Goal: Information Seeking & Learning: Learn about a topic

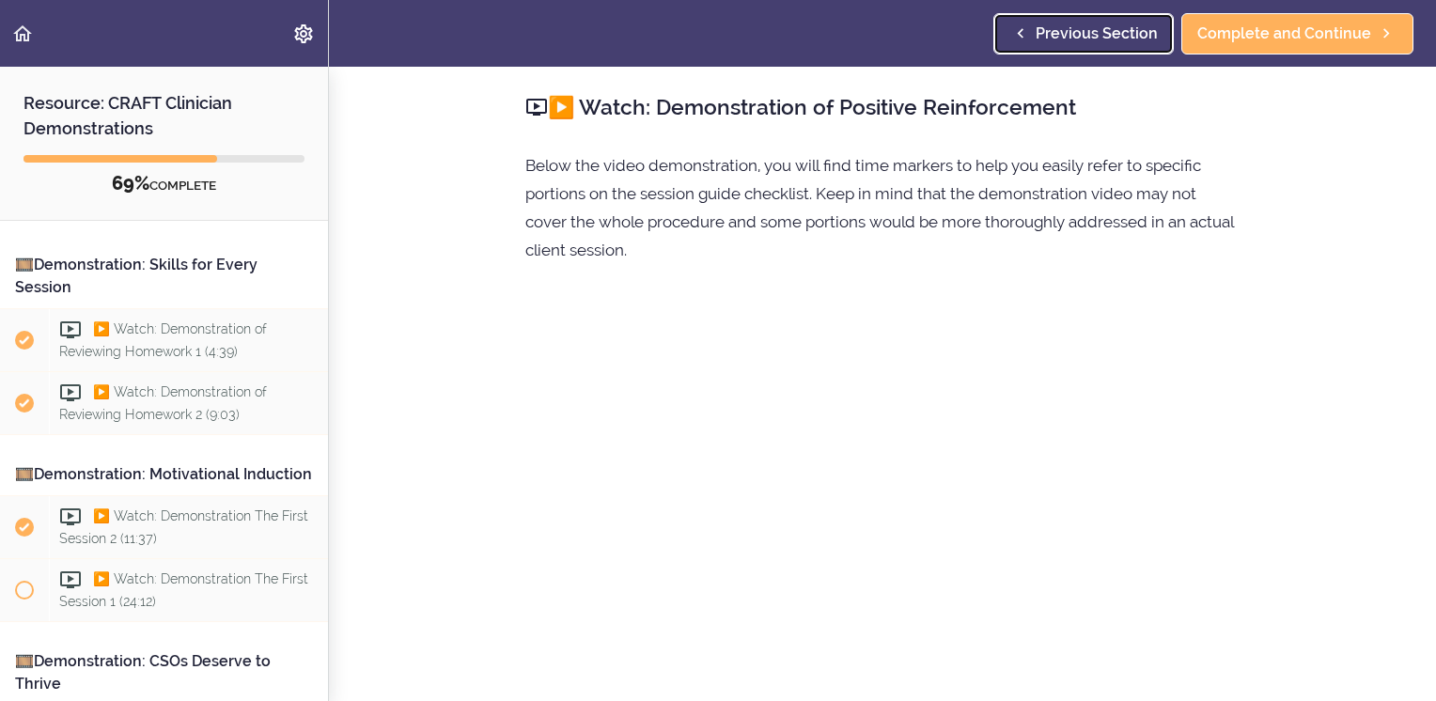
click at [1078, 38] on span "Previous Section" at bounding box center [1097, 34] width 122 height 23
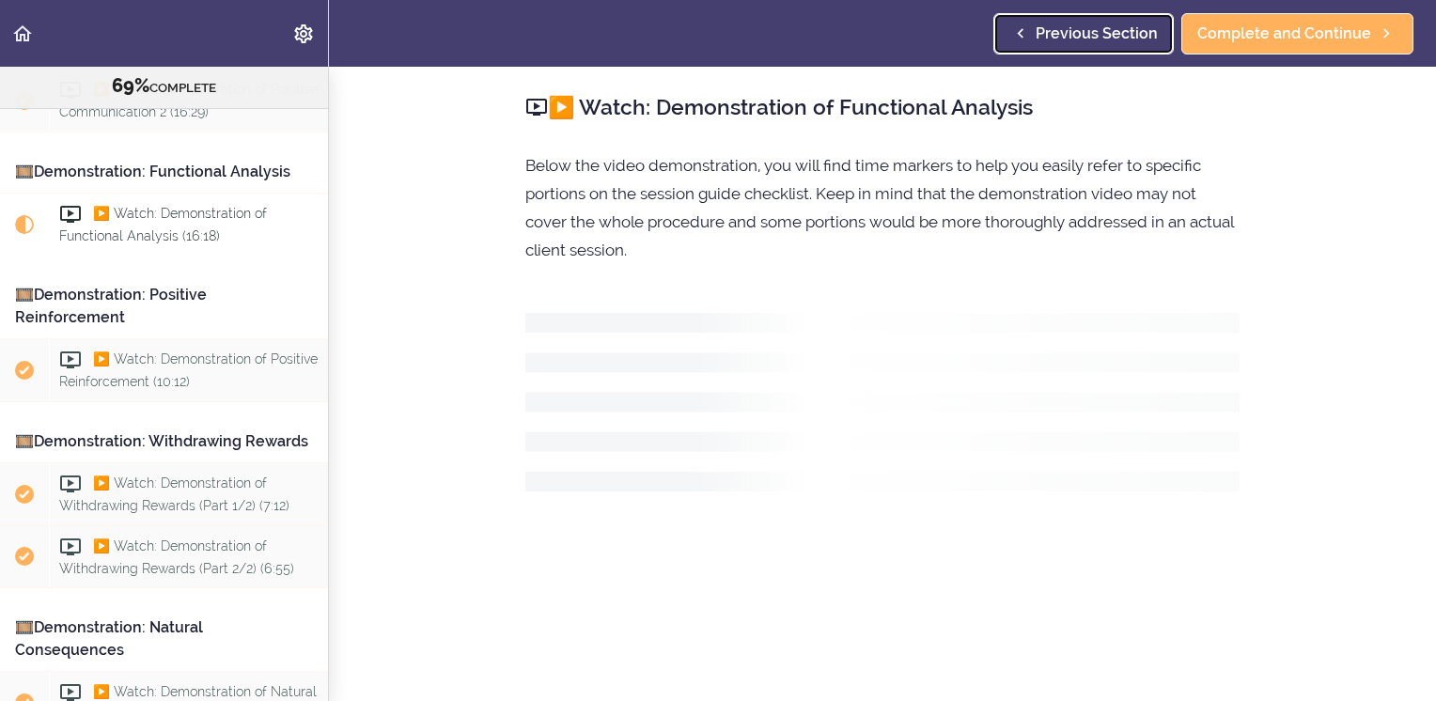
scroll to position [987, 0]
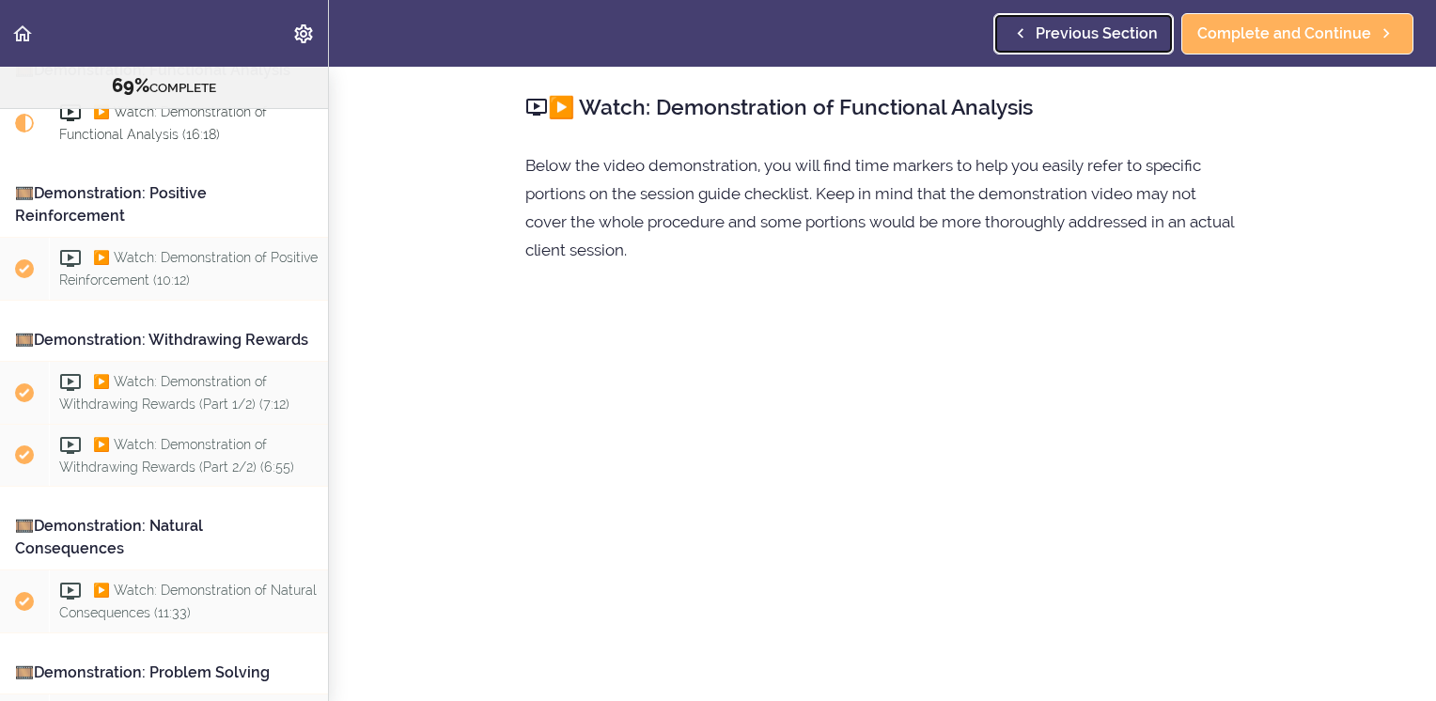
click at [1075, 30] on span "Previous Section" at bounding box center [1097, 34] width 122 height 23
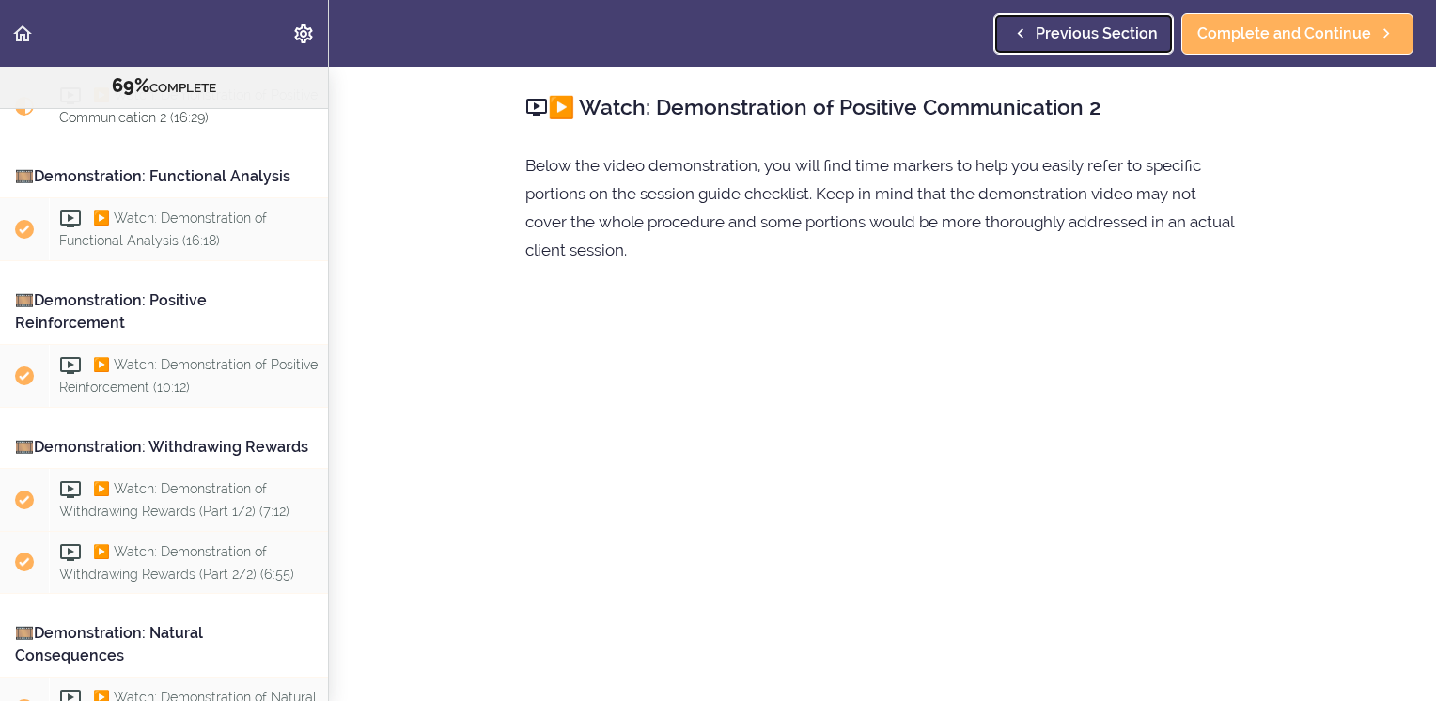
scroll to position [838, 0]
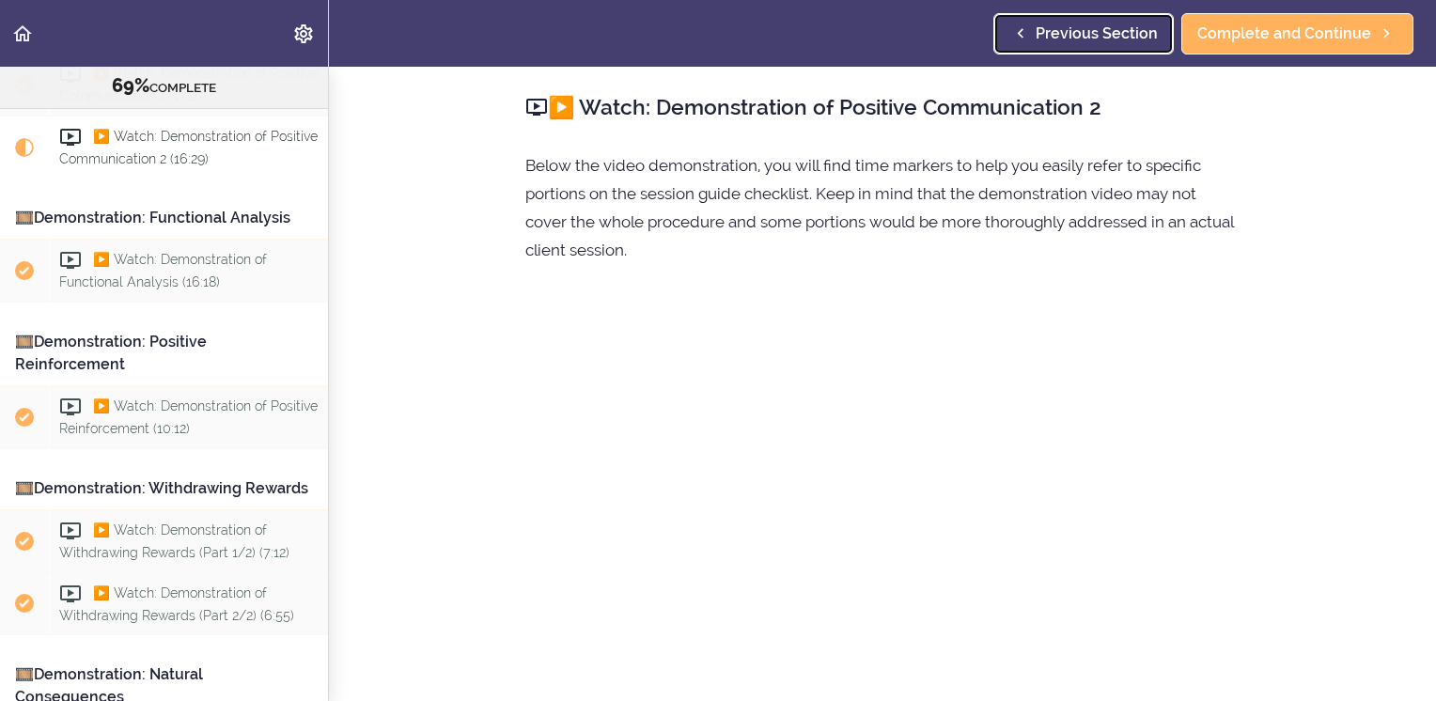
click at [1072, 27] on span "Previous Section" at bounding box center [1097, 34] width 122 height 23
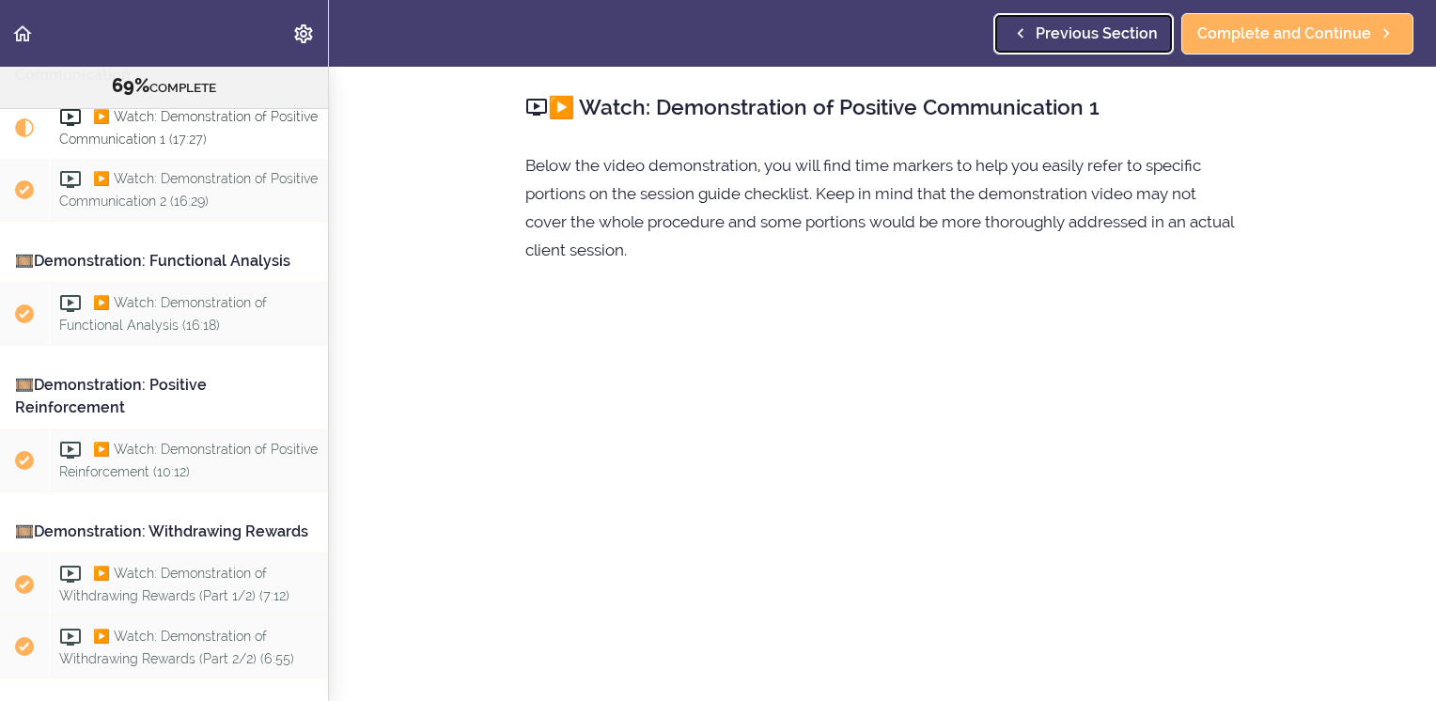
scroll to position [776, 0]
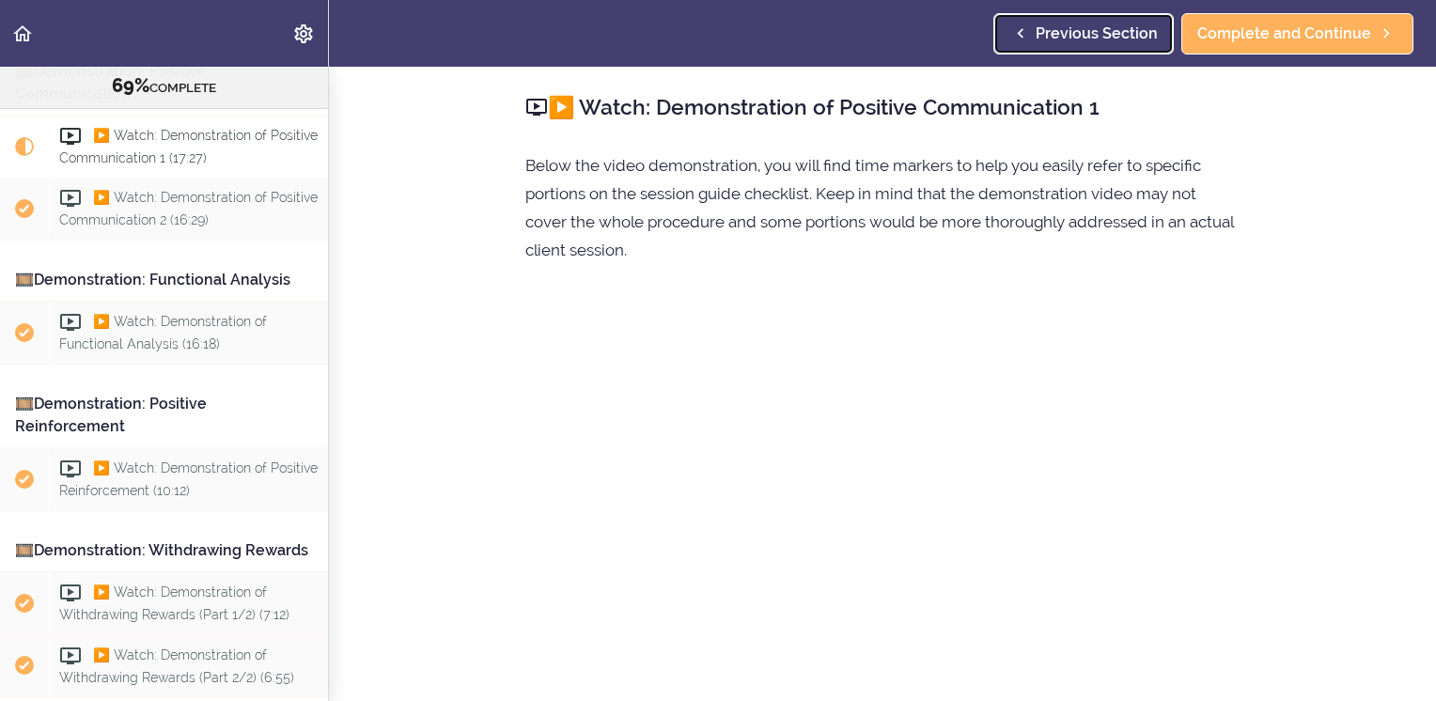
click at [1072, 27] on span "Previous Section" at bounding box center [1097, 34] width 122 height 23
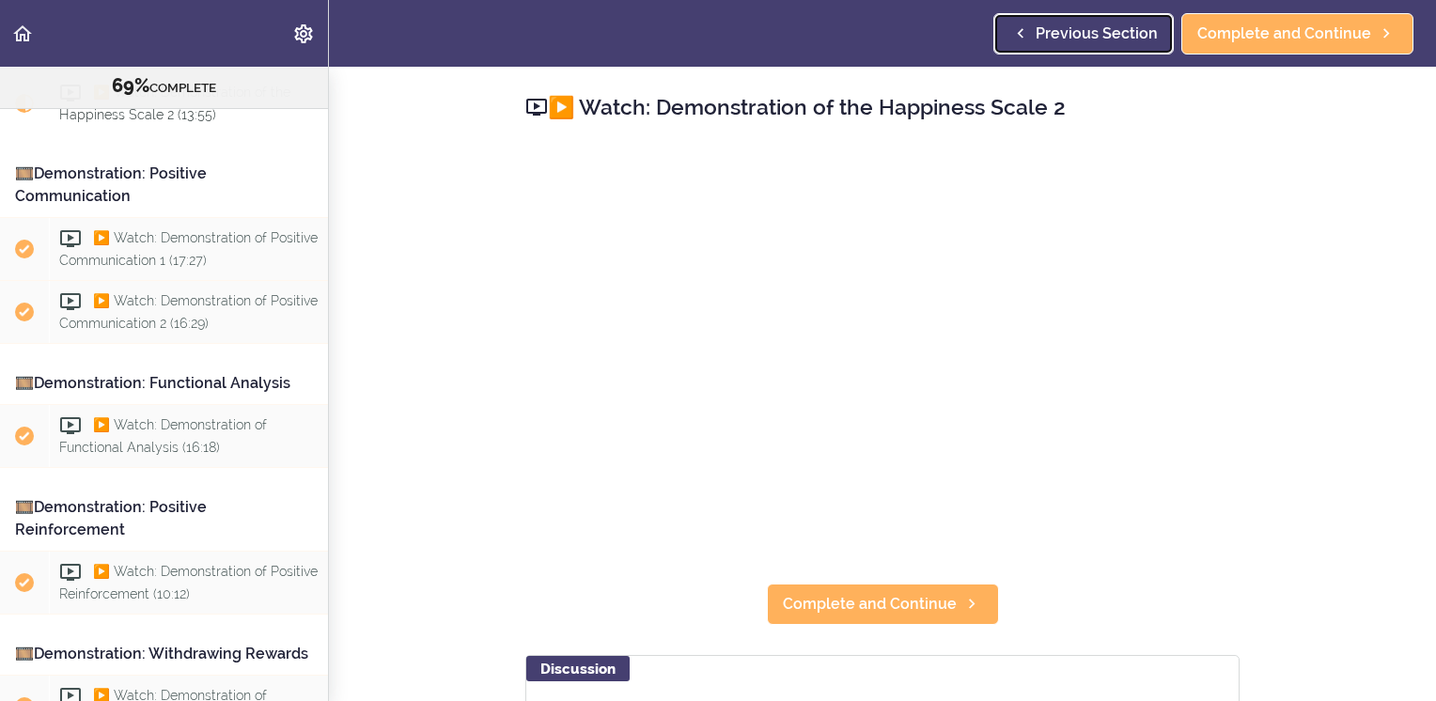
scroll to position [630, 0]
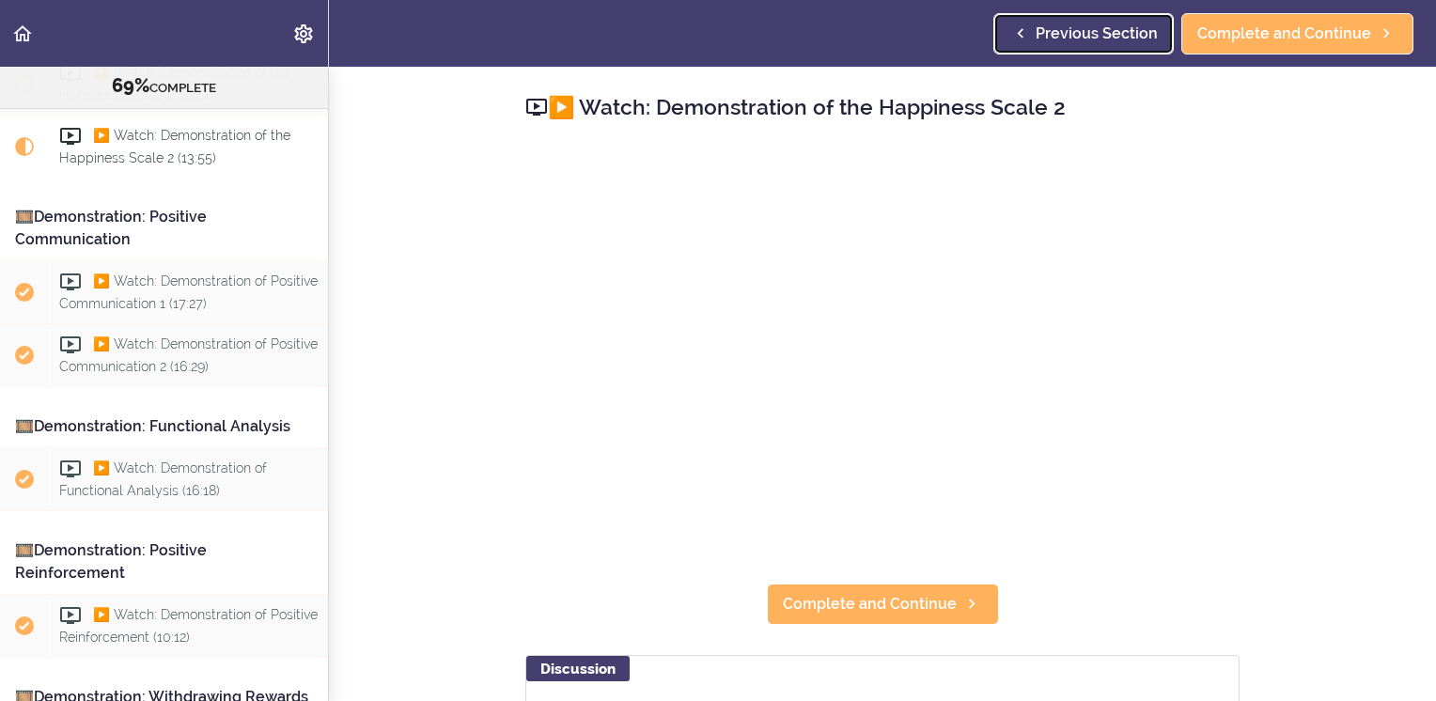
click at [1072, 27] on span "Previous Section" at bounding box center [1097, 34] width 122 height 23
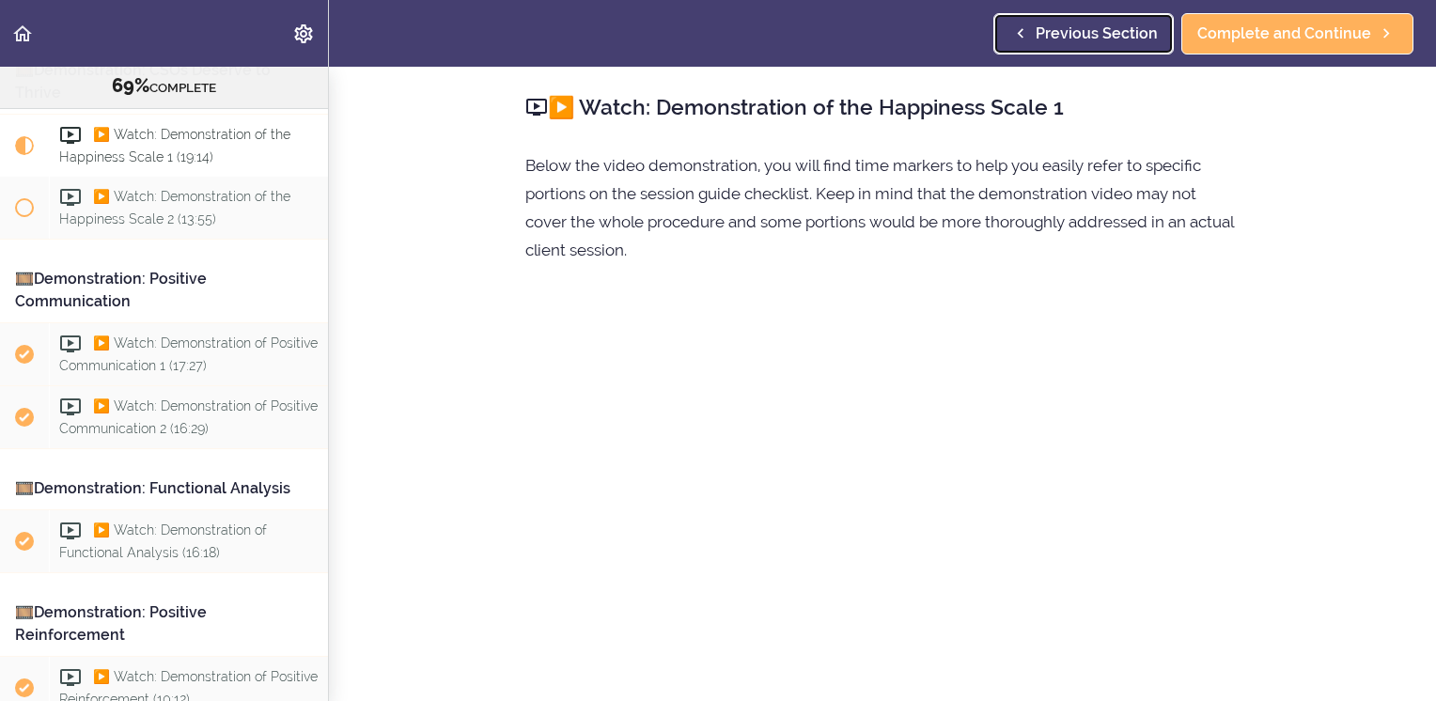
scroll to position [567, 0]
click at [1072, 27] on span "Previous Section" at bounding box center [1097, 34] width 122 height 23
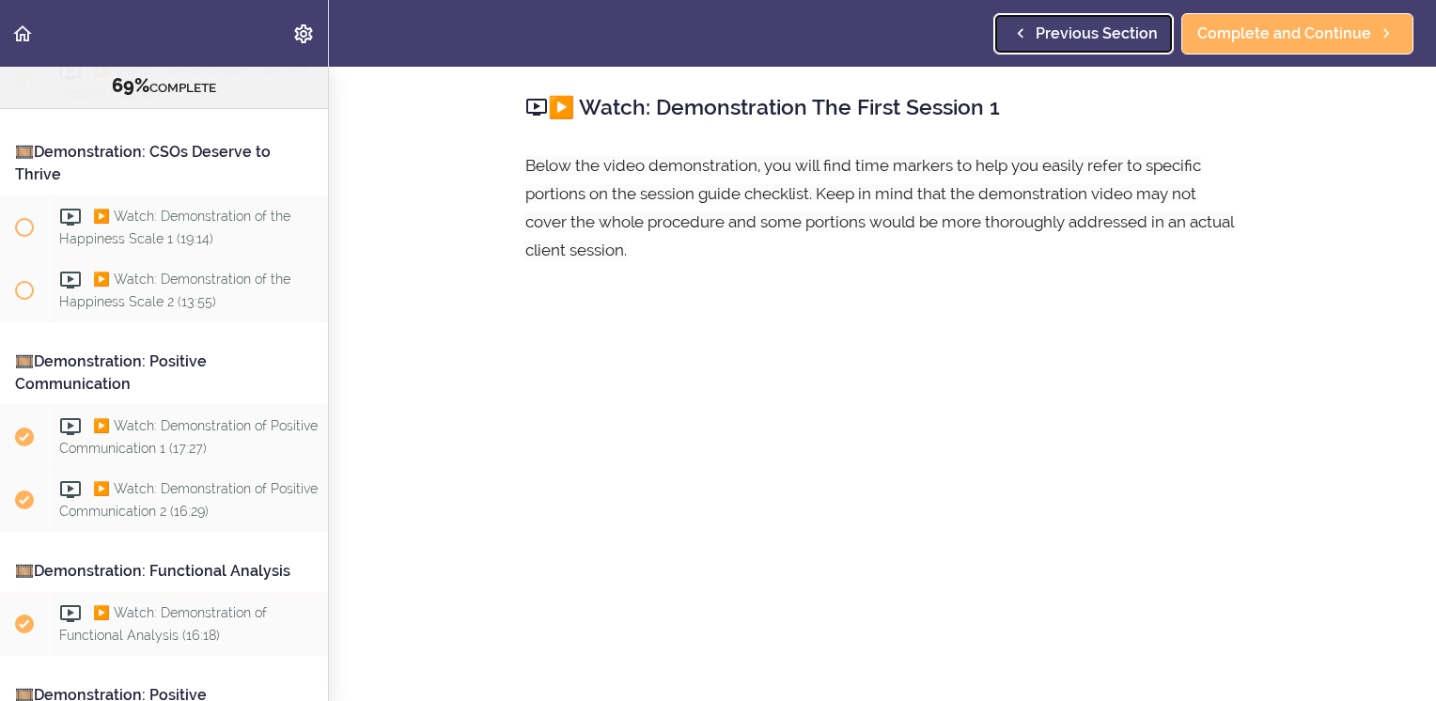
scroll to position [421, 0]
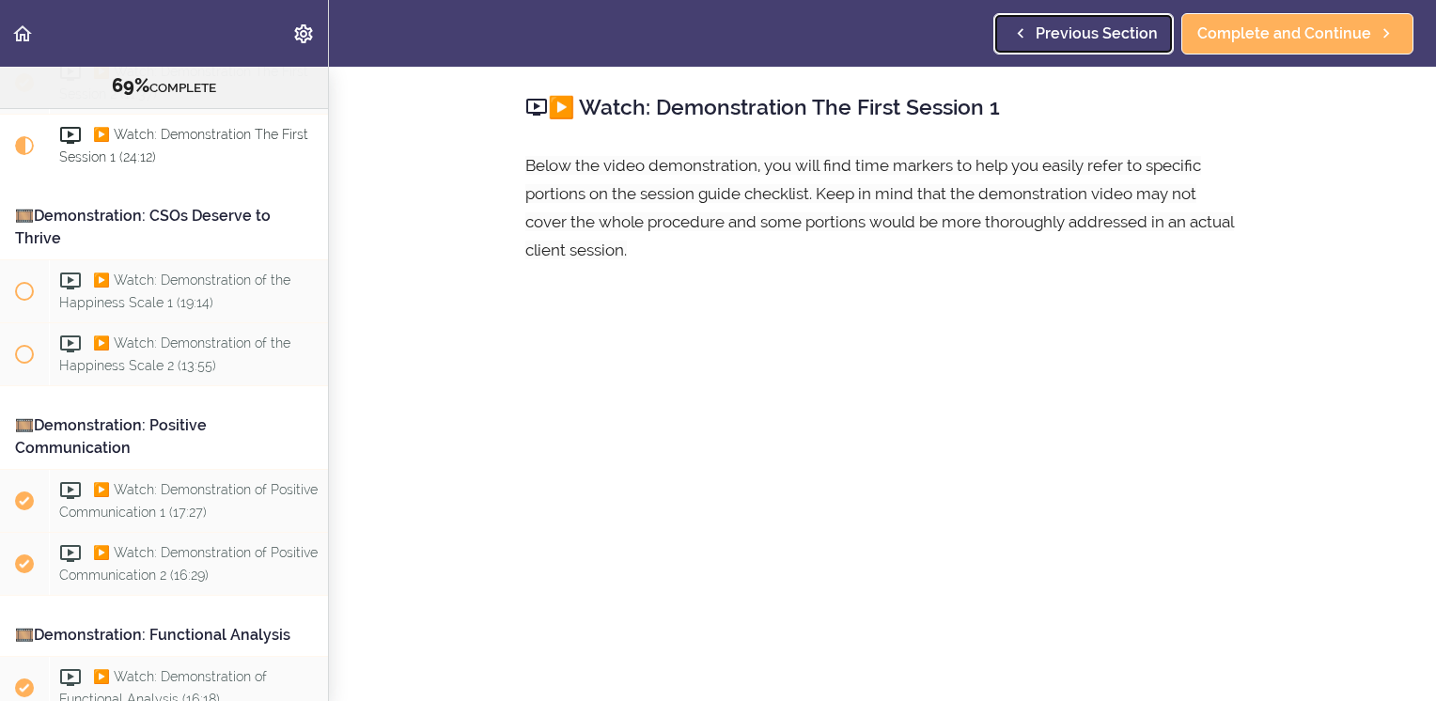
click at [1072, 27] on span "Previous Section" at bounding box center [1097, 34] width 122 height 23
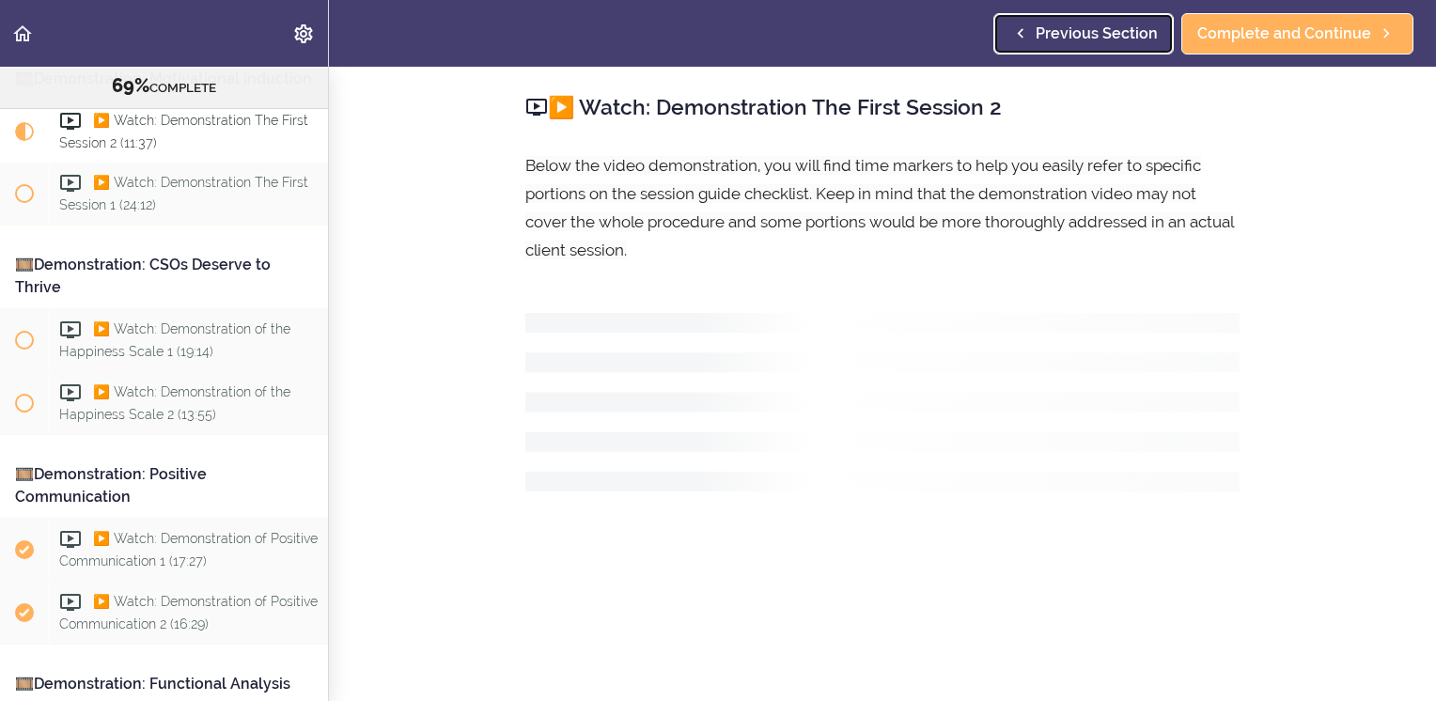
scroll to position [357, 0]
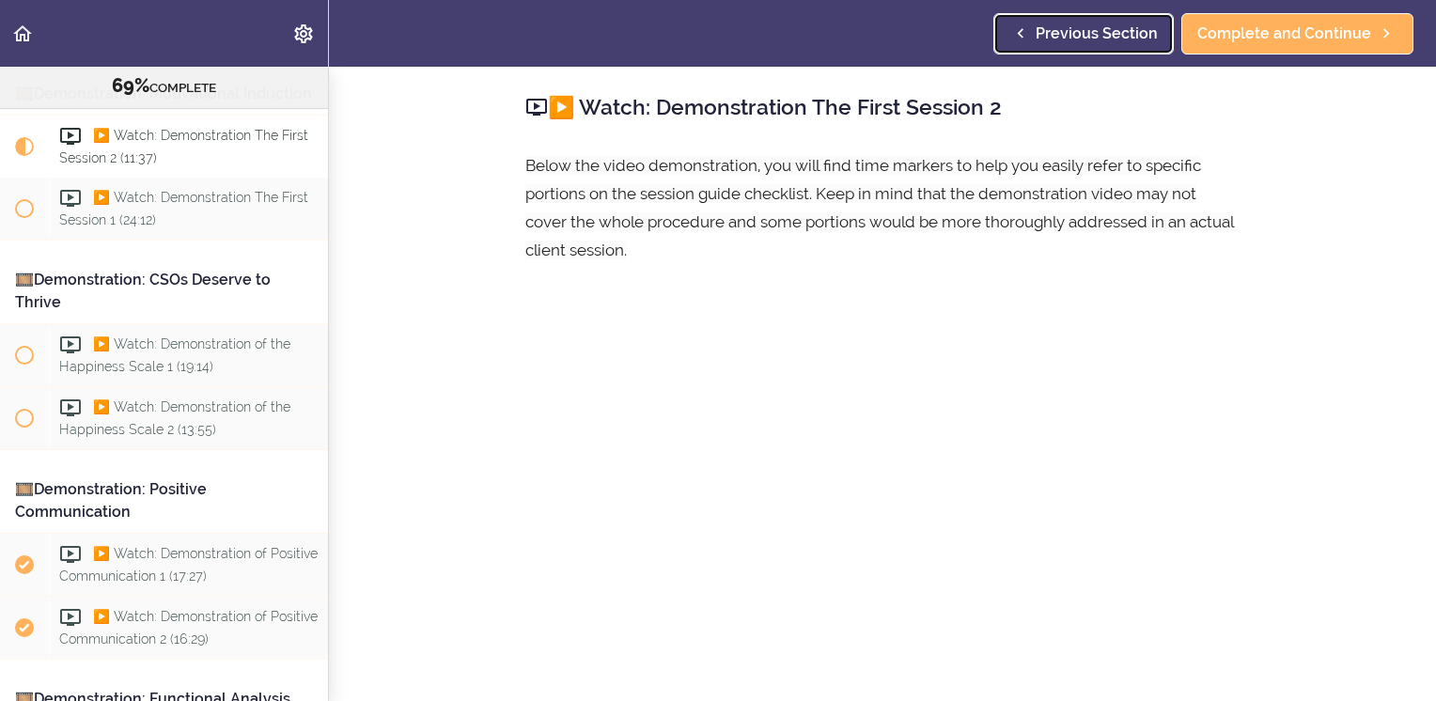
click at [1072, 25] on span "Previous Section" at bounding box center [1097, 34] width 122 height 23
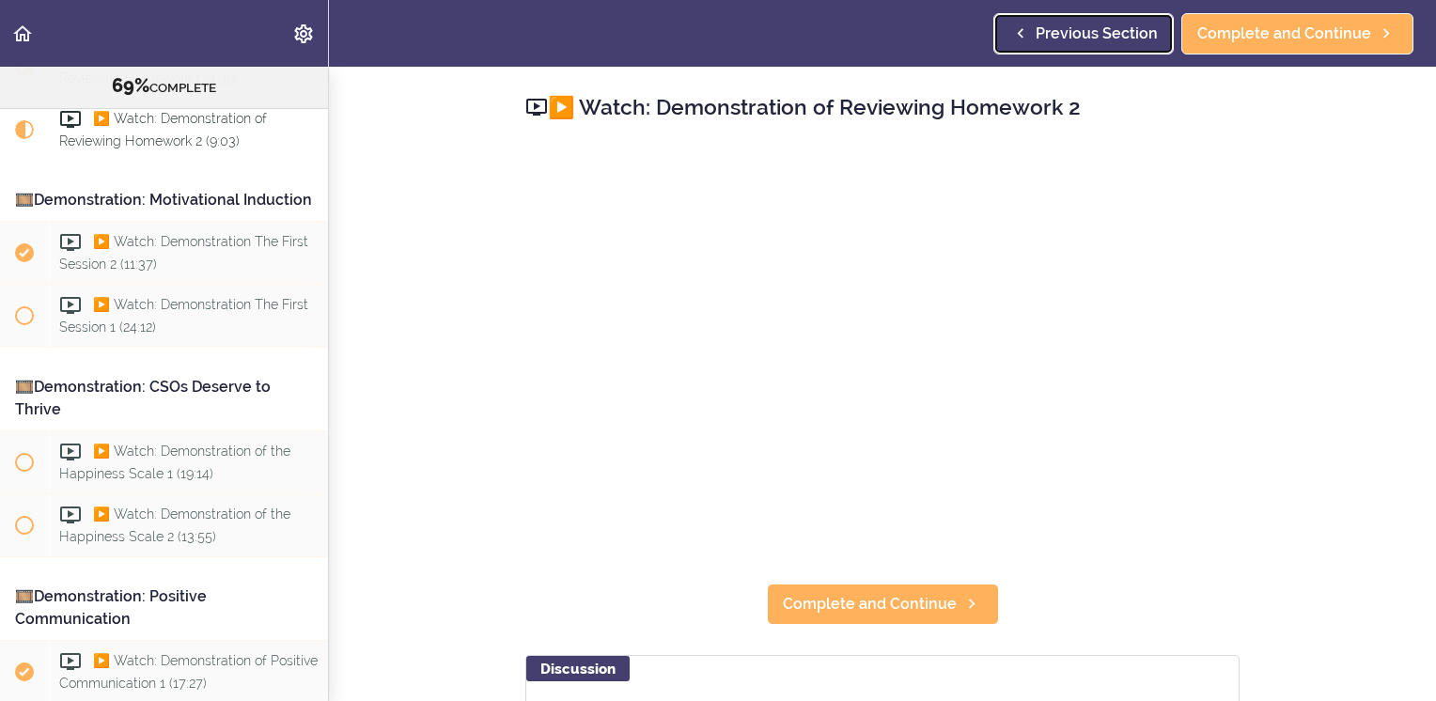
scroll to position [211, 0]
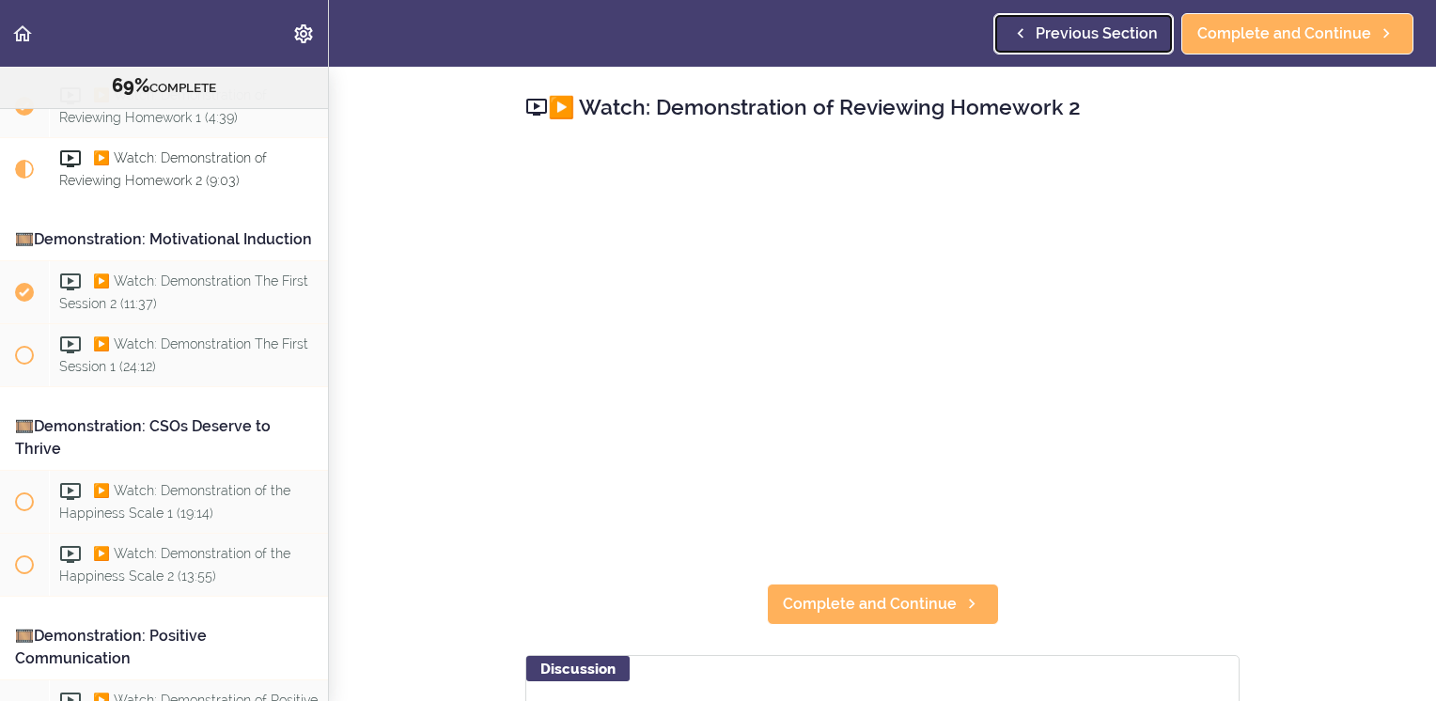
click at [1072, 25] on span "Previous Section" at bounding box center [1097, 34] width 122 height 23
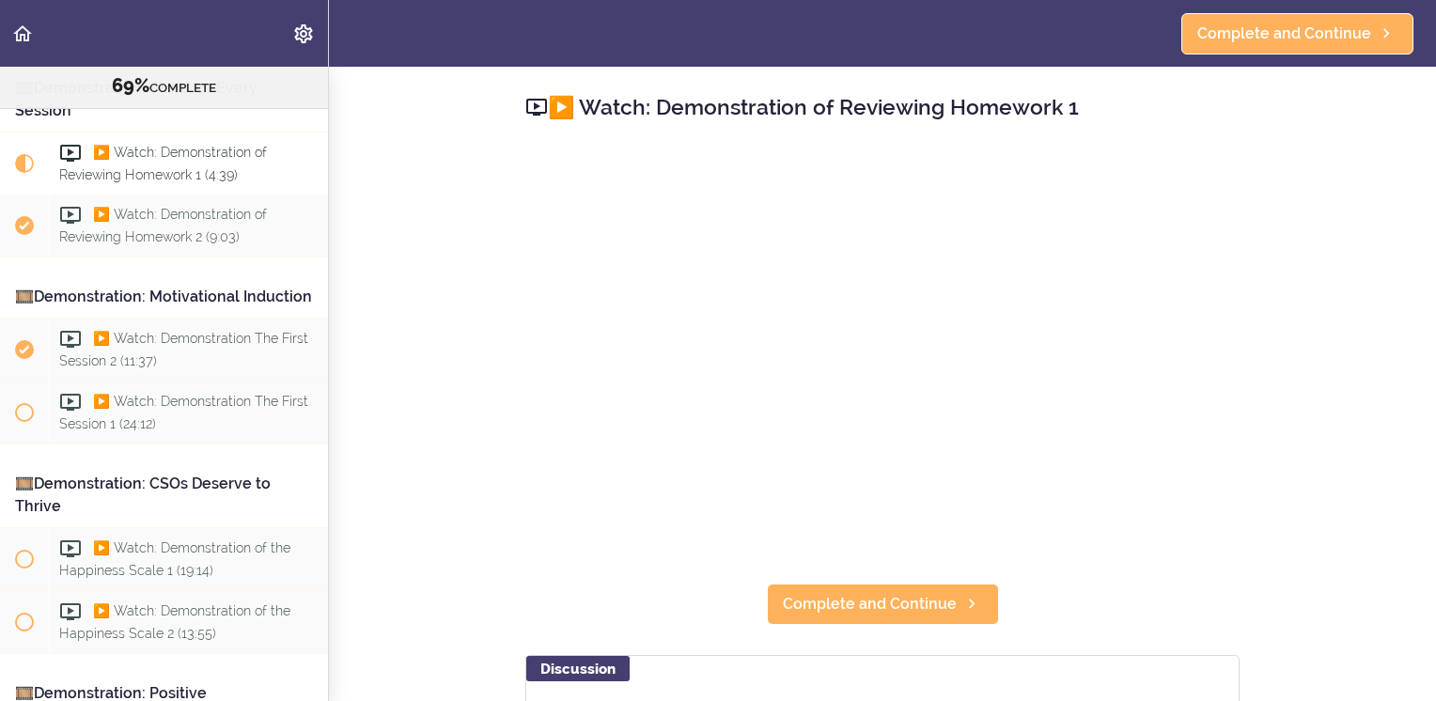
scroll to position [149, 0]
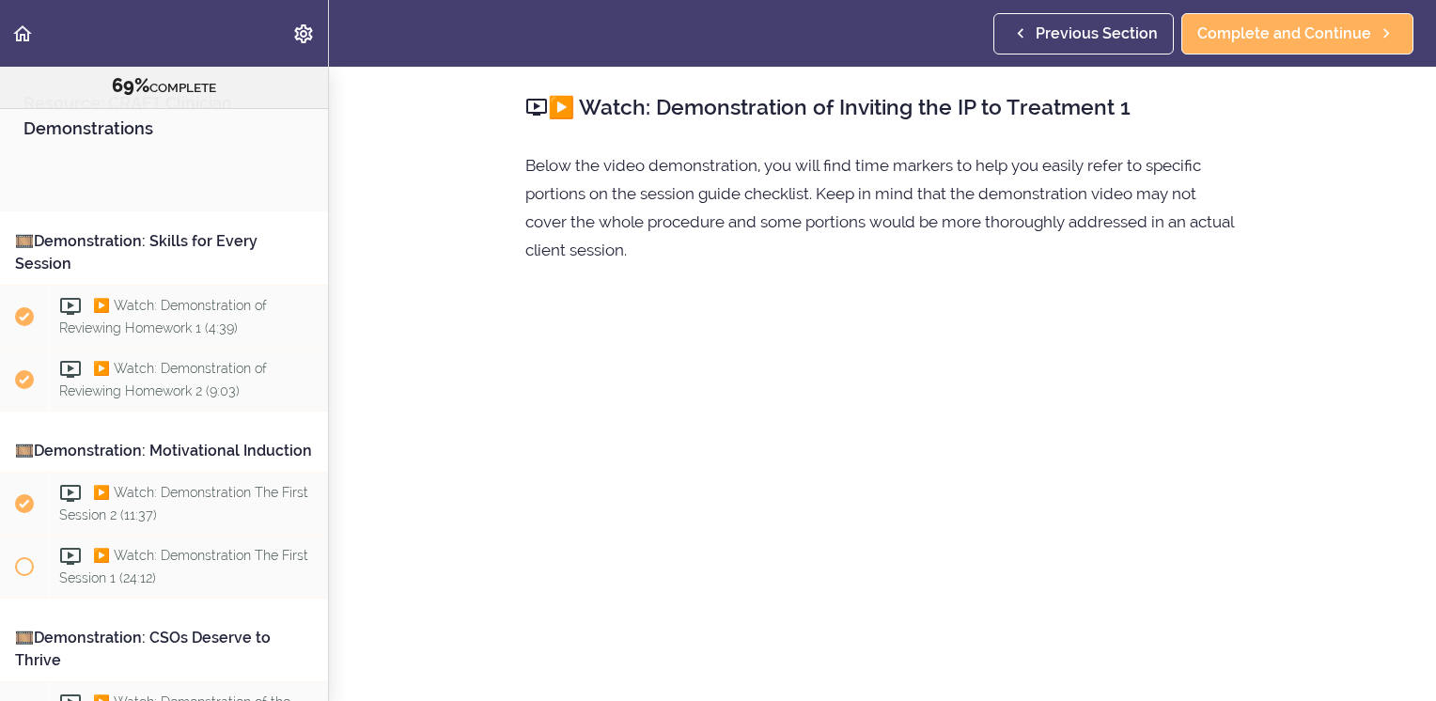
scroll to position [1429, 0]
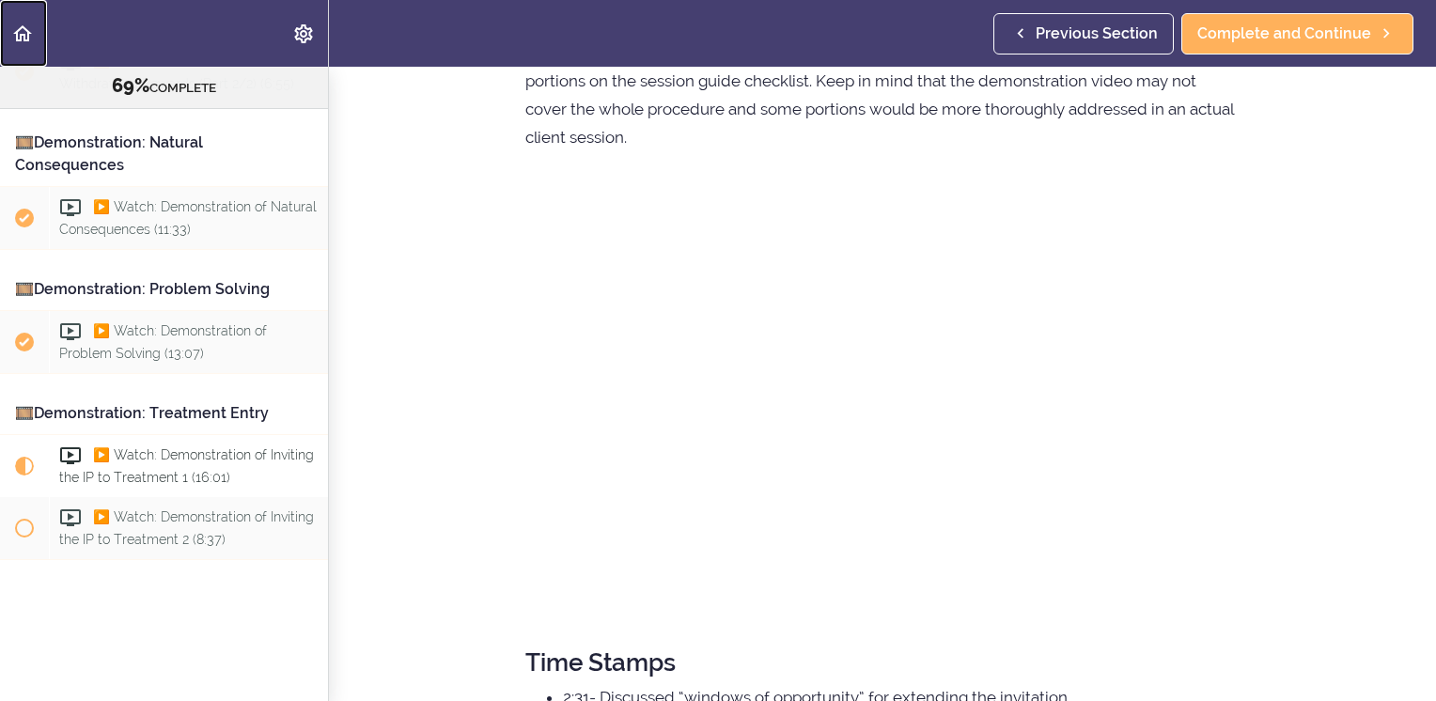
click at [17, 35] on use "Back to course curriculum" at bounding box center [22, 33] width 19 height 16
